Goal: Transaction & Acquisition: Purchase product/service

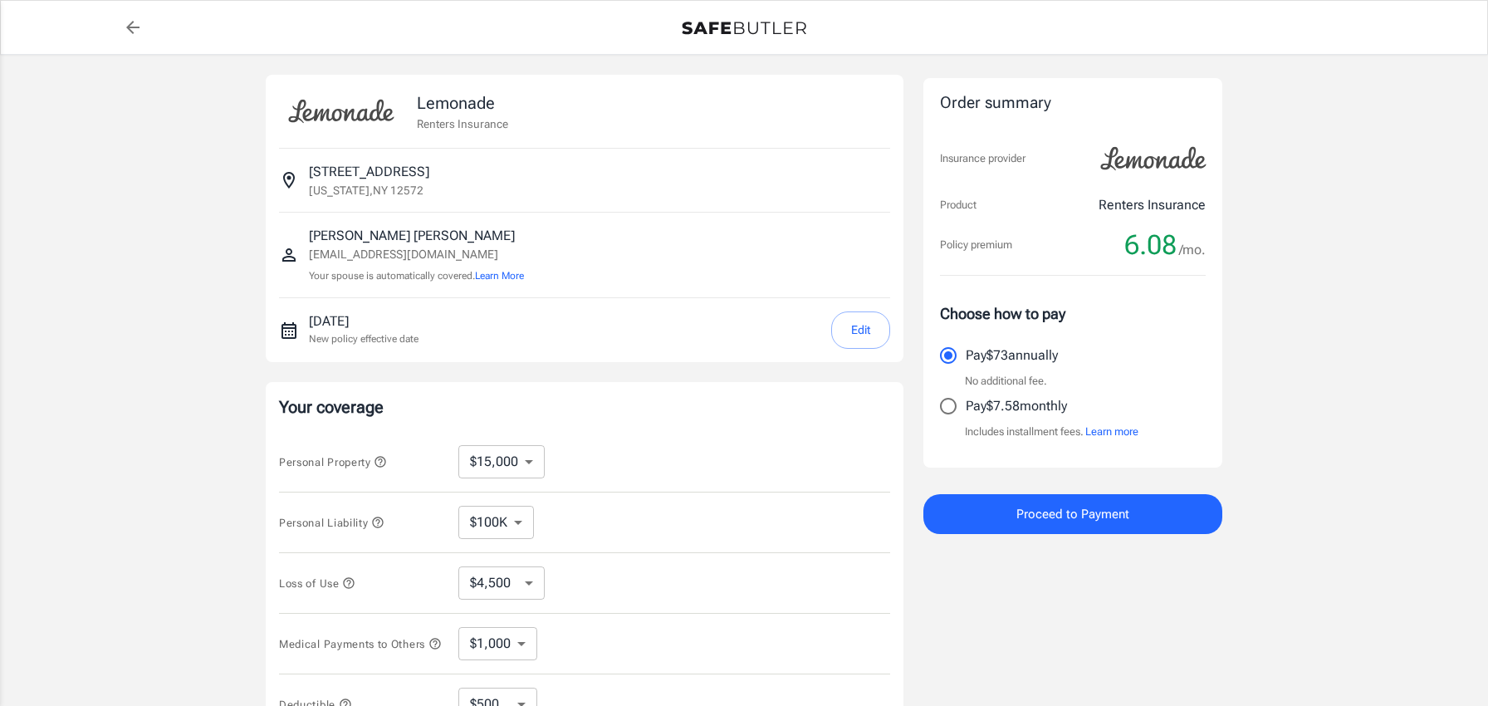
select select "15000"
select select "500"
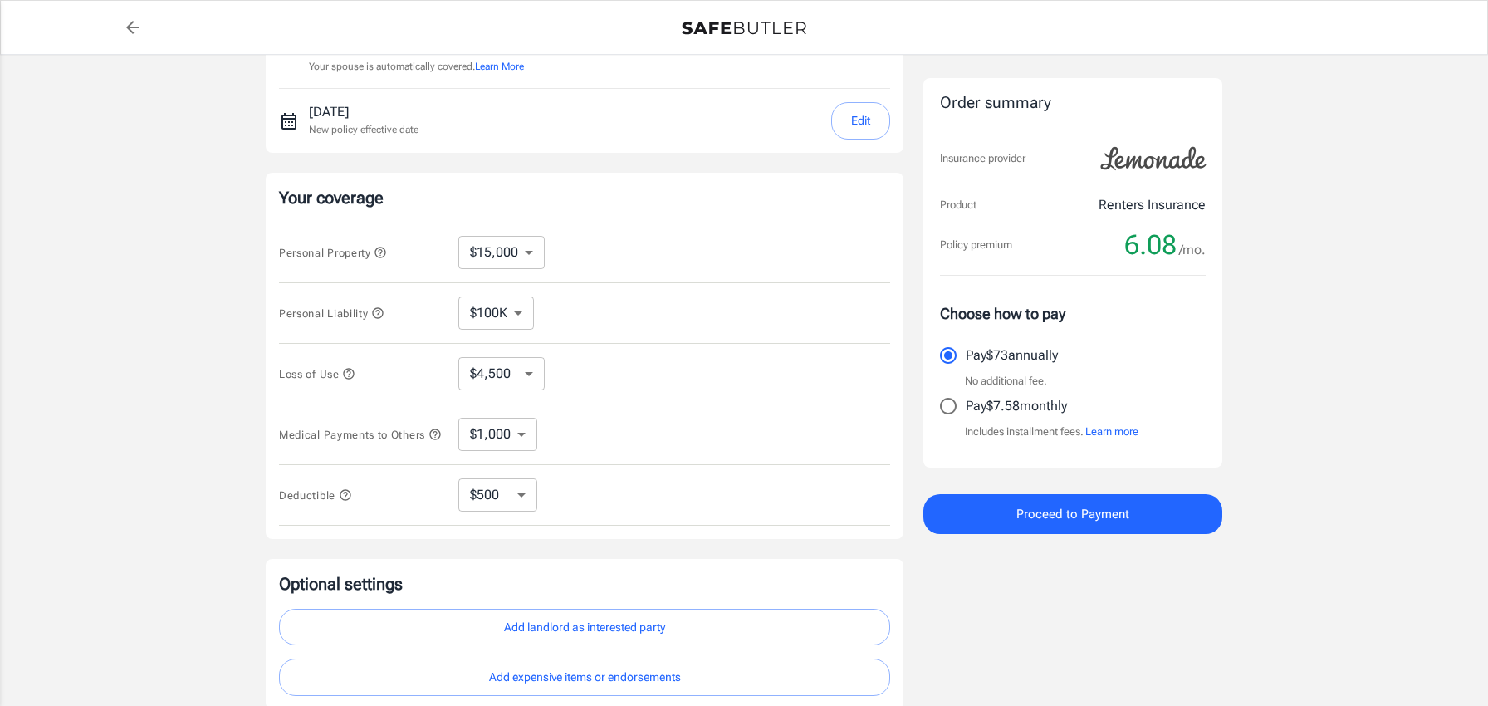
scroll to position [228, 0]
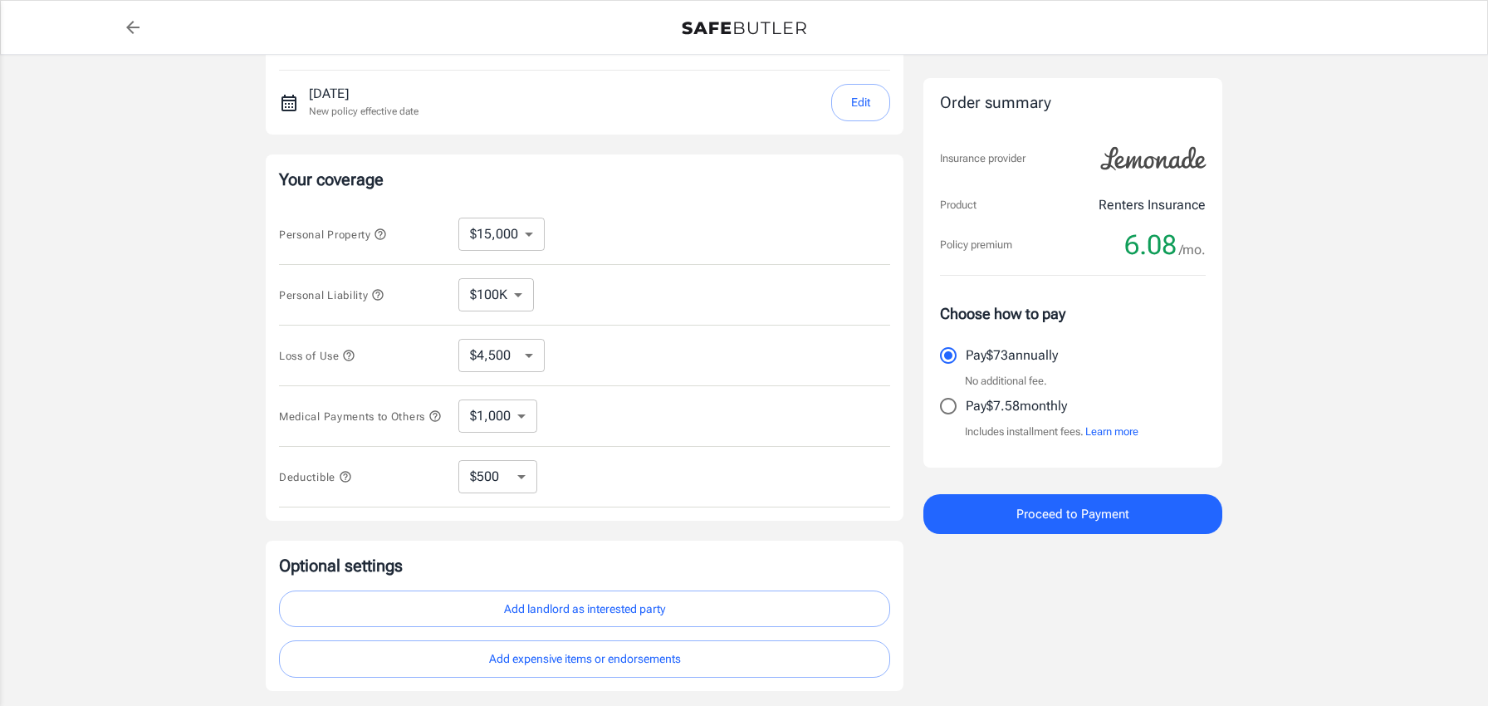
click at [491, 301] on select "$100K $200K $300K $400K $500K $1M" at bounding box center [496, 294] width 76 height 33
select select "200000"
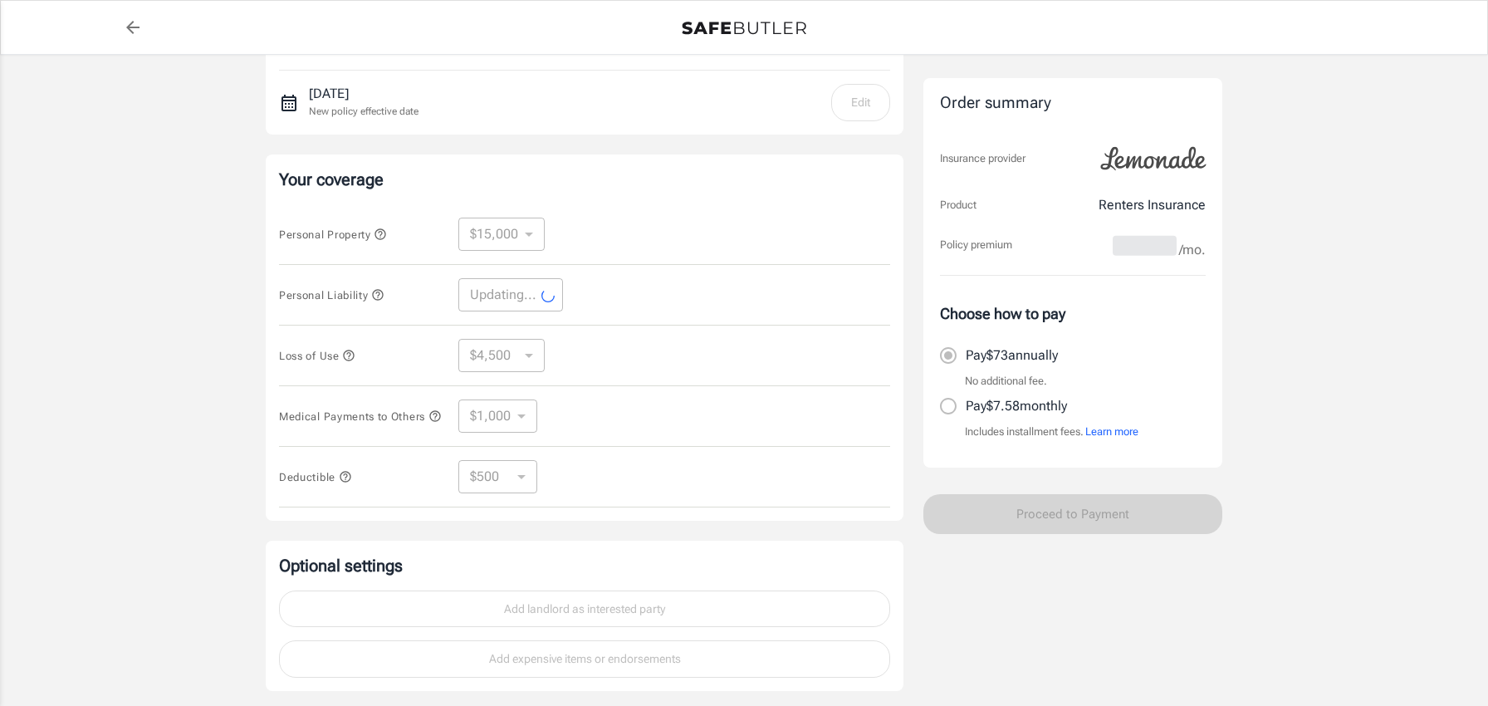
select select "100000"
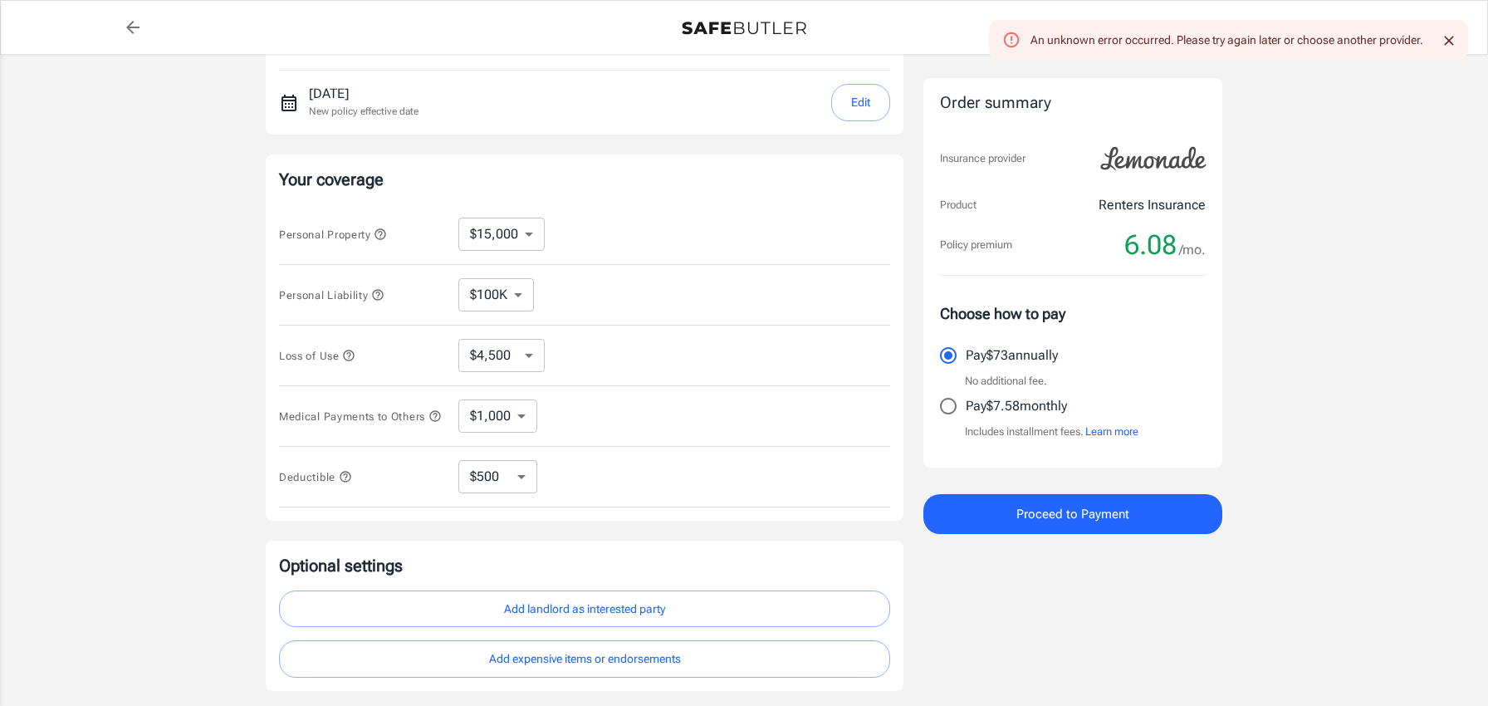
click at [500, 243] on select "$10,000 $15,000 $20,000 $25,000 $30,000 $40,000 $50,000 $100K $150K $200K $250K" at bounding box center [501, 234] width 86 height 33
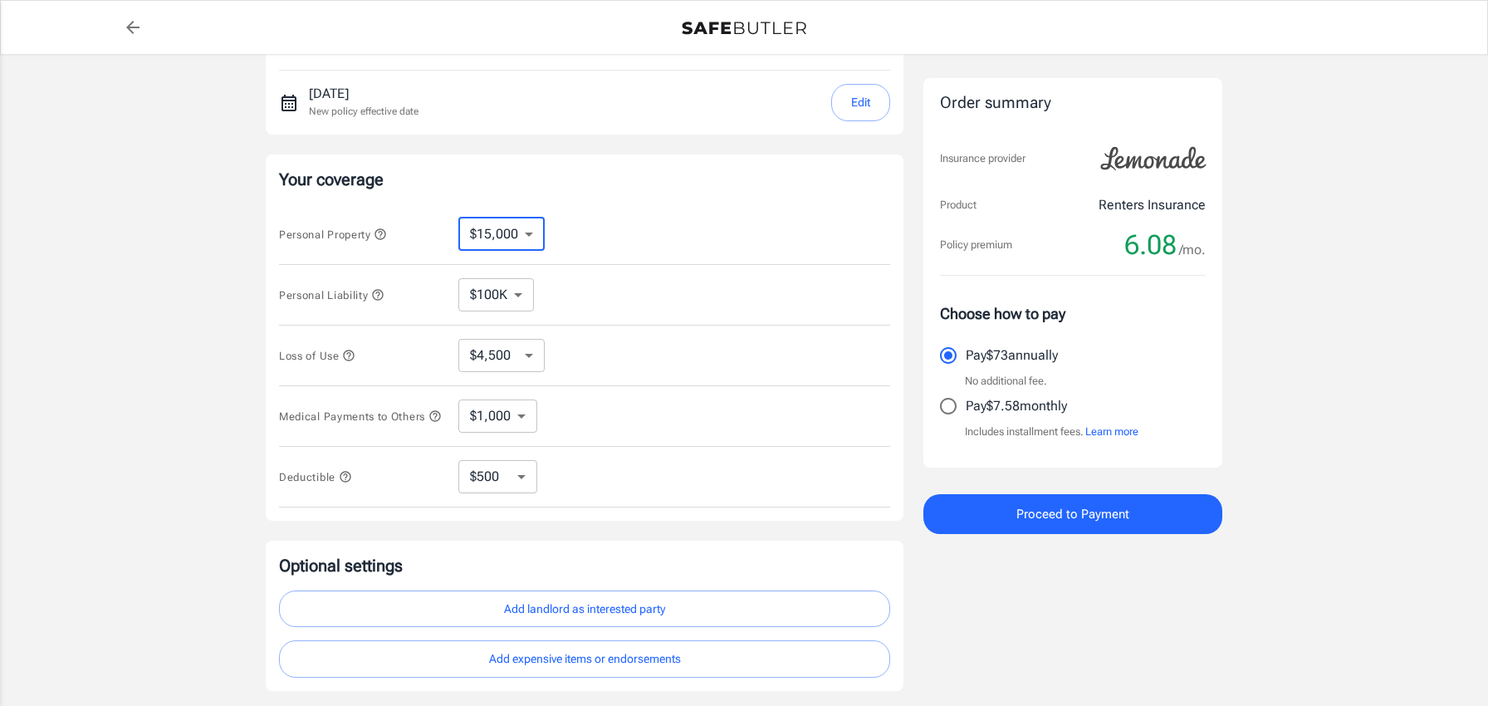
click at [1060, 513] on span "Proceed to Payment" at bounding box center [1073, 514] width 113 height 22
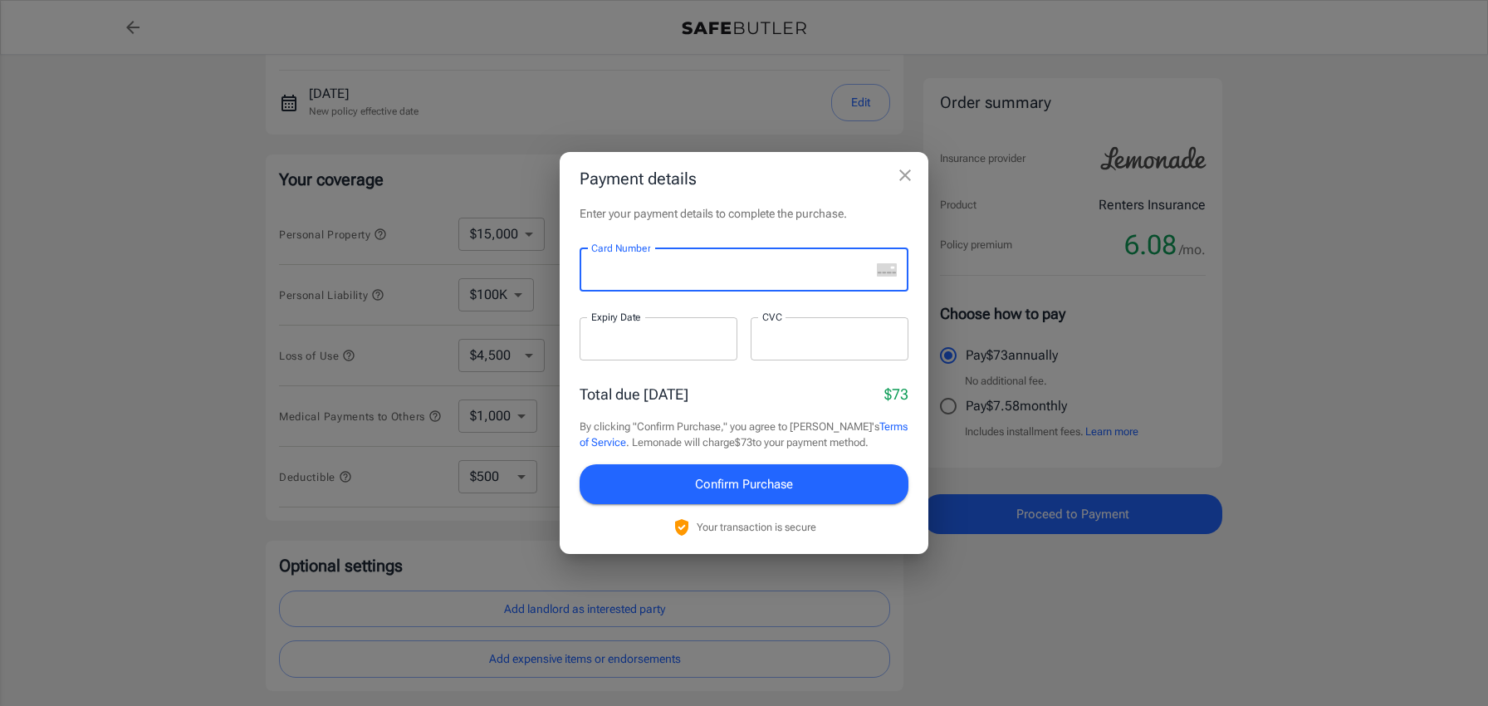
click at [793, 199] on h2 "Payment details" at bounding box center [744, 178] width 369 height 53
click at [915, 183] on button "close" at bounding box center [905, 175] width 33 height 33
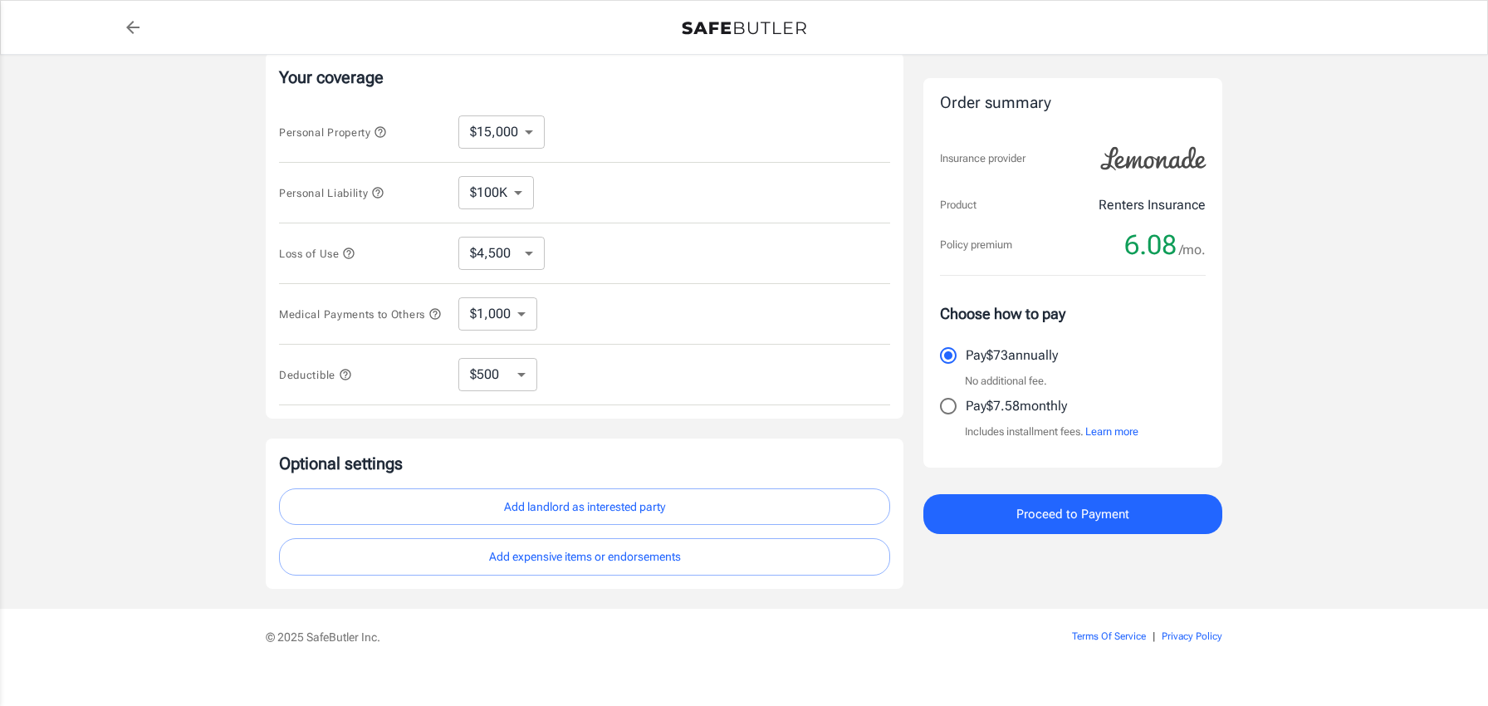
scroll to position [327, 0]
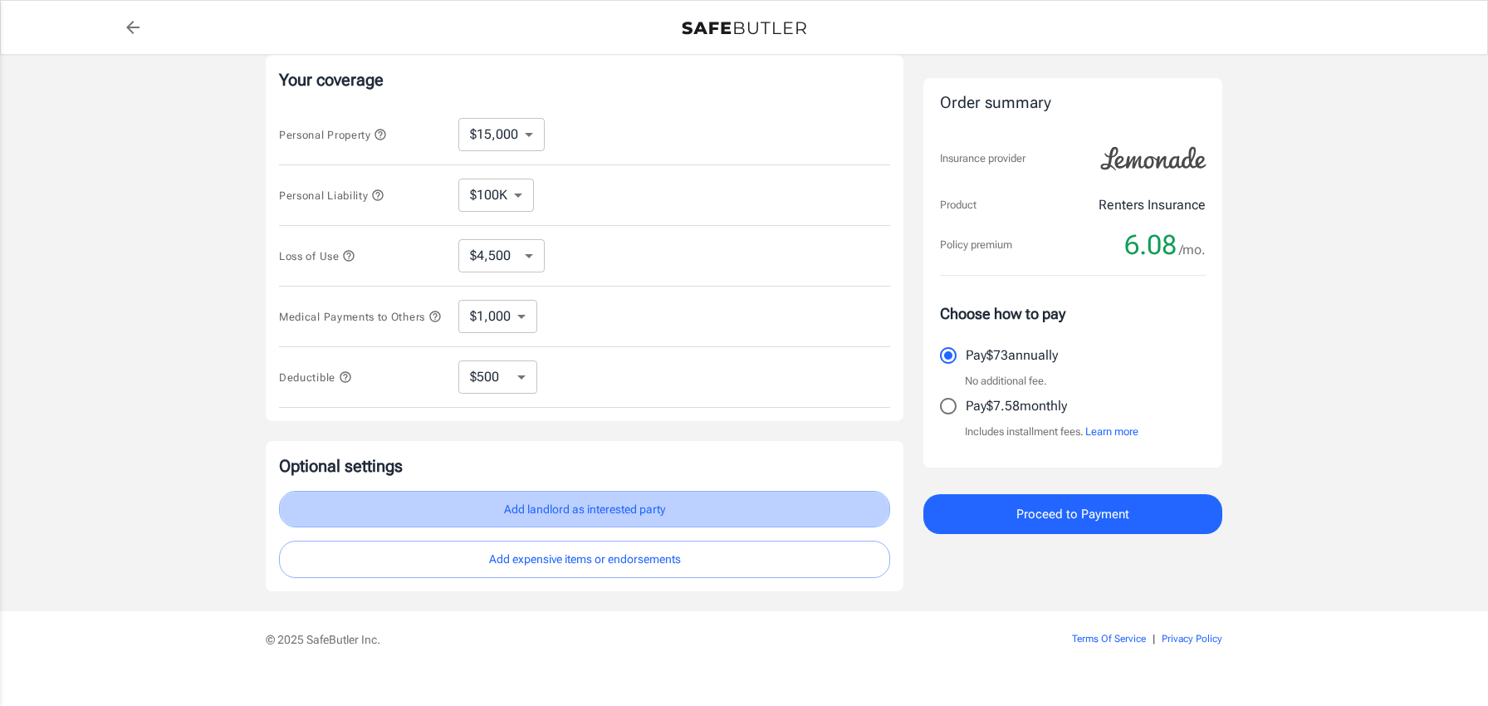
click at [620, 508] on button "Add landlord as interested party" at bounding box center [584, 509] width 611 height 37
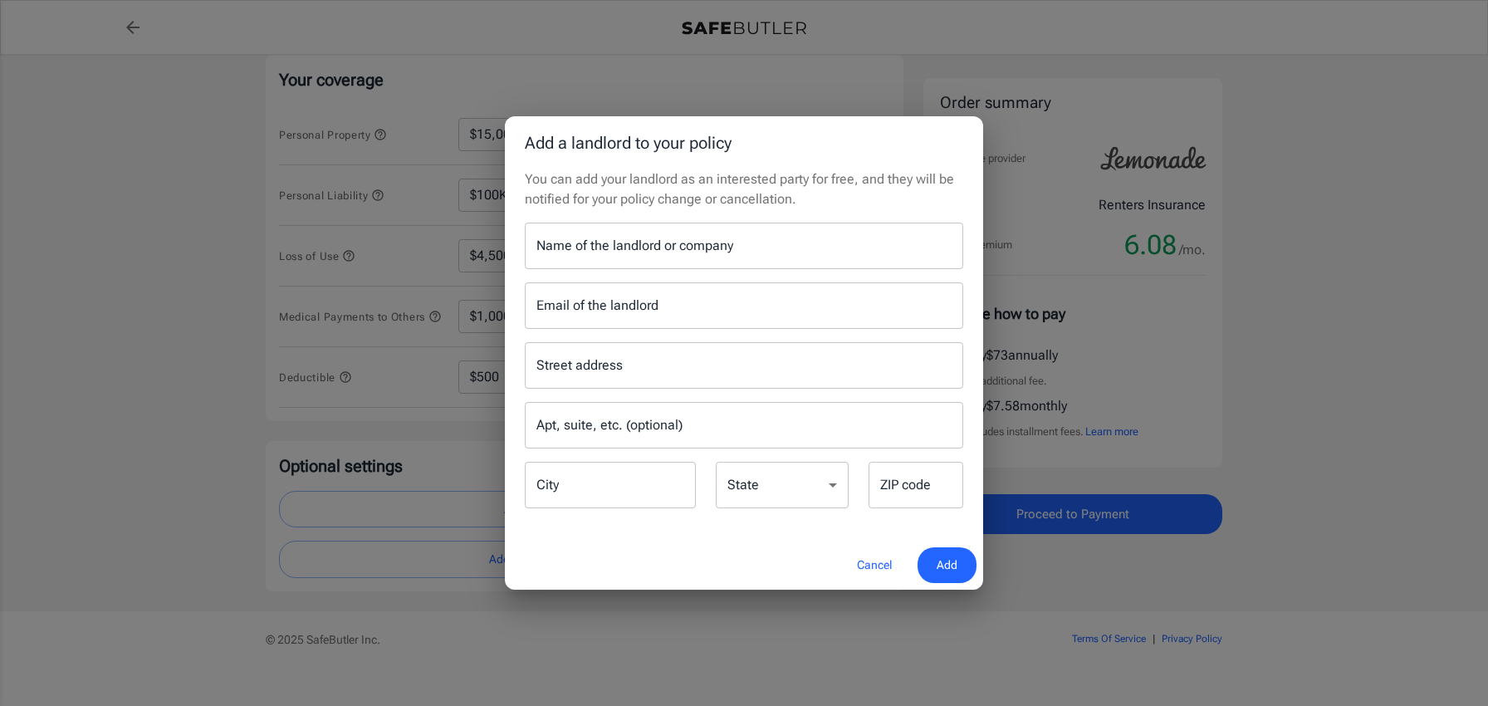
click at [878, 583] on div "Cancel Add" at bounding box center [744, 565] width 478 height 49
click at [873, 571] on button "Cancel" at bounding box center [874, 565] width 73 height 36
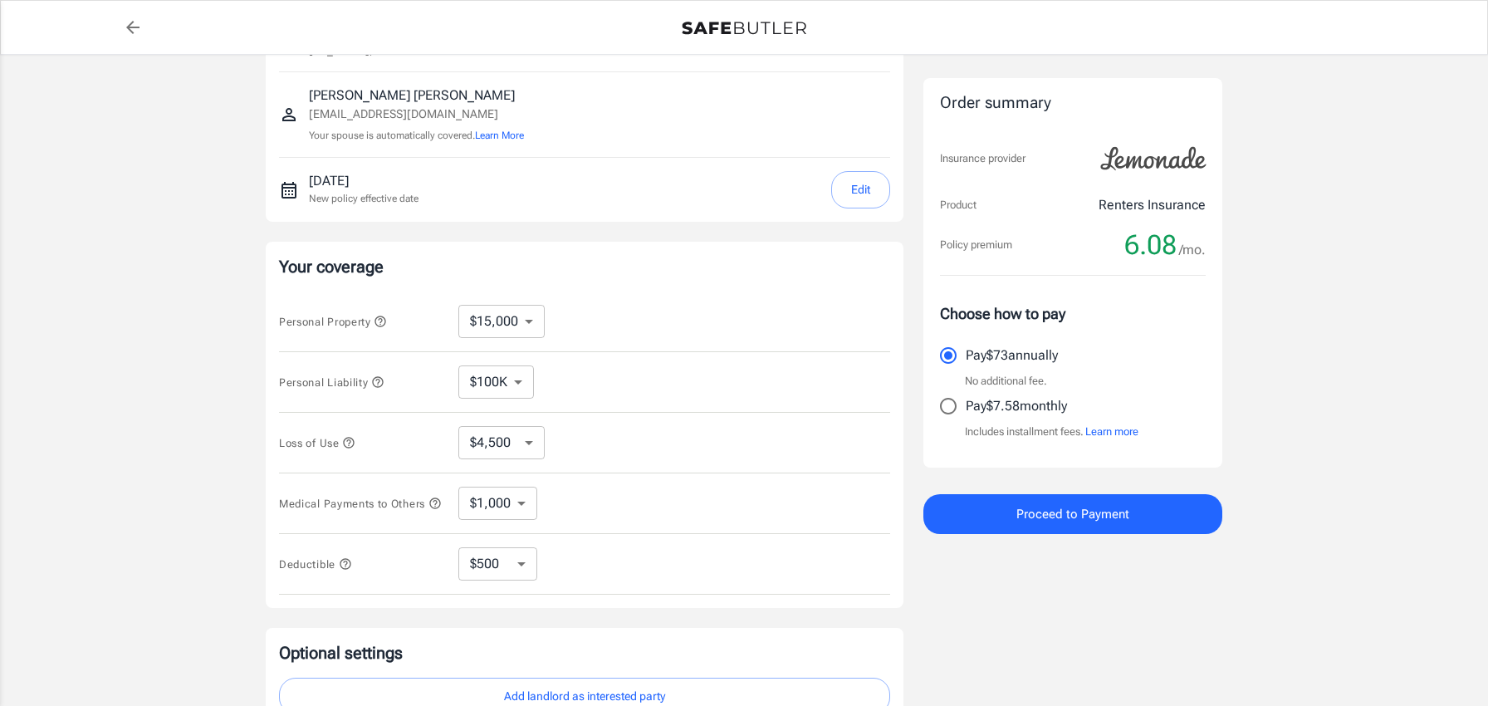
scroll to position [0, 0]
